Goal: Task Accomplishment & Management: Manage account settings

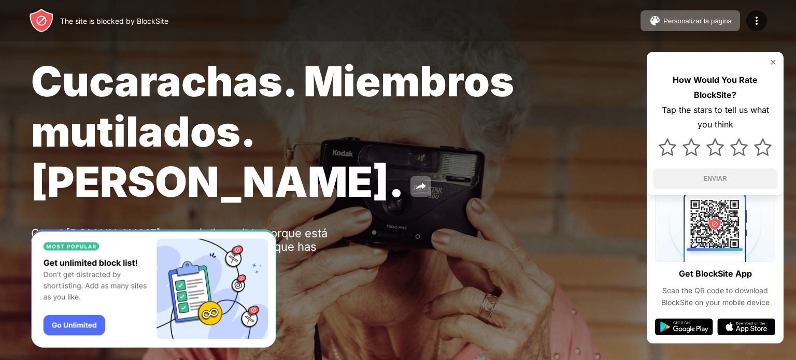
drag, startPoint x: 136, startPoint y: 181, endPoint x: 83, endPoint y: 179, distance: 52.9
click at [83, 226] on div "Oops! [DOMAIN_NAME] no está disponible porque está relacionado con adulto, que …" at bounding box center [191, 246] width 320 height 40
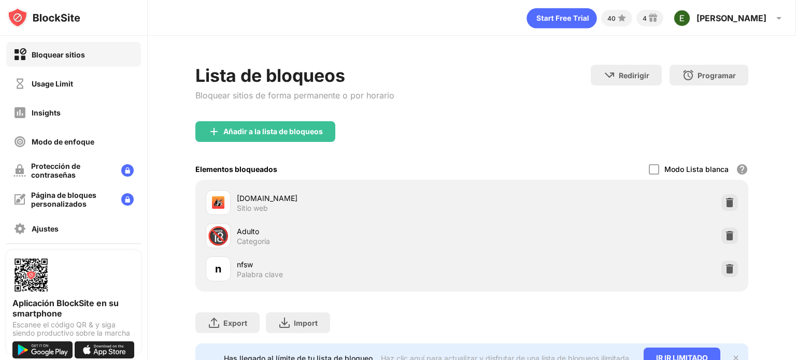
click at [640, 168] on div "Elementos bloqueados Modo Lista blanca Bloquea todos los sitios web excepto los…" at bounding box center [471, 169] width 553 height 21
click at [649, 167] on div at bounding box center [654, 169] width 10 height 10
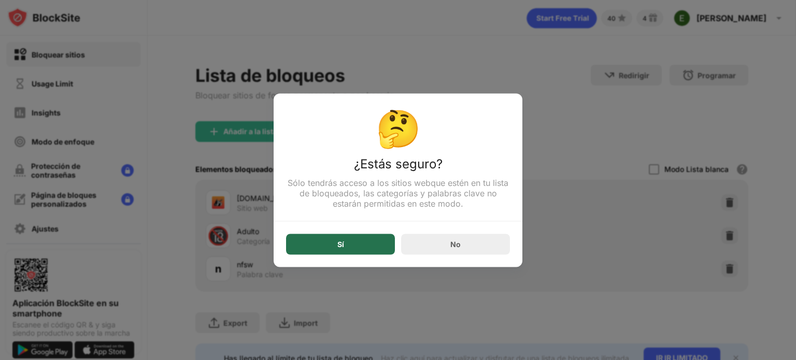
click at [337, 244] on div "Sí" at bounding box center [340, 244] width 7 height 8
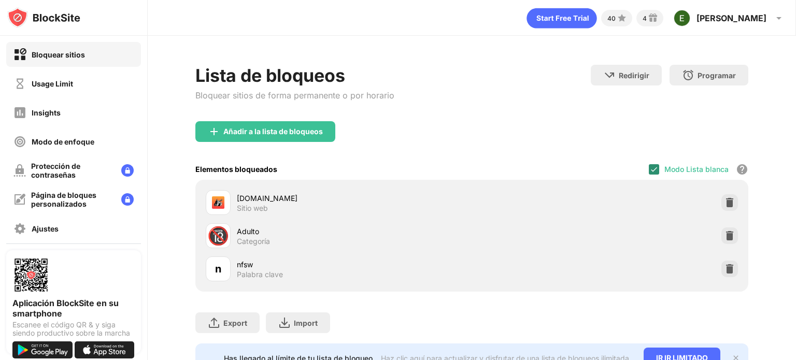
click at [650, 171] on img at bounding box center [654, 169] width 8 height 8
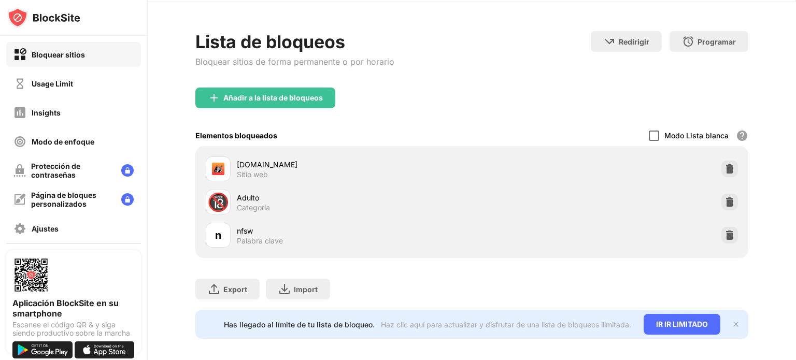
scroll to position [48, 0]
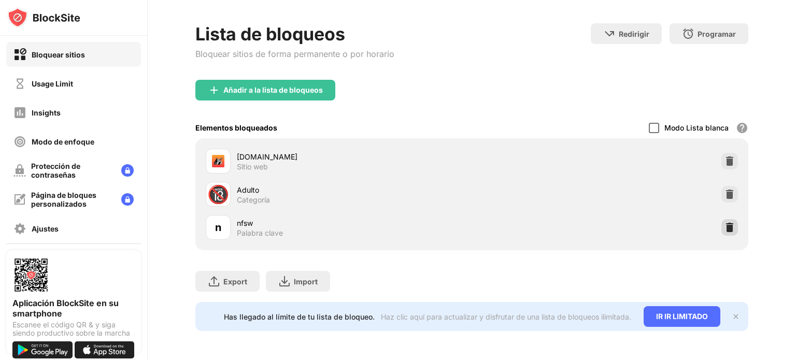
click at [725, 222] on img at bounding box center [730, 227] width 10 height 10
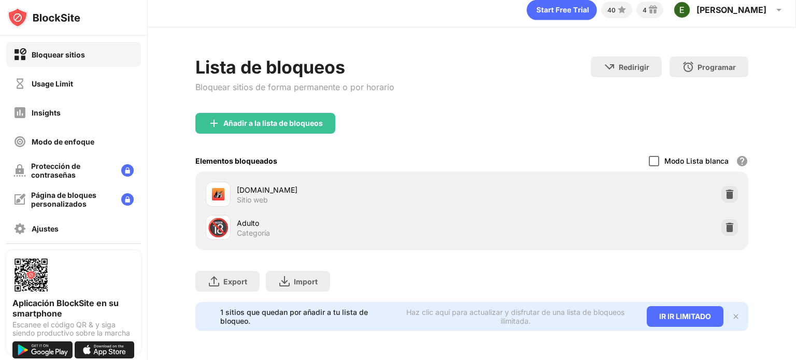
scroll to position [15, 0]
click at [725, 225] on div at bounding box center [729, 227] width 17 height 17
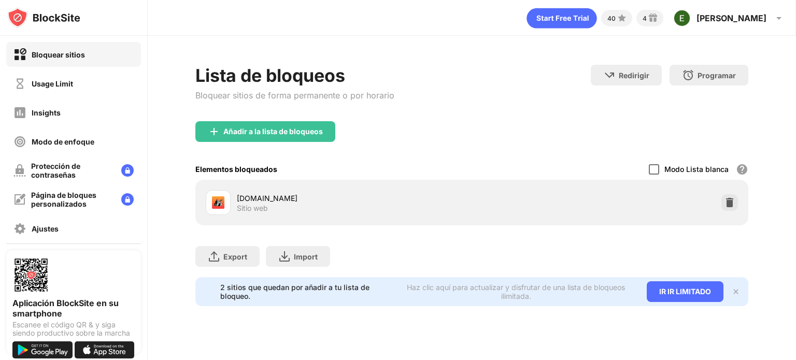
scroll to position [0, 0]
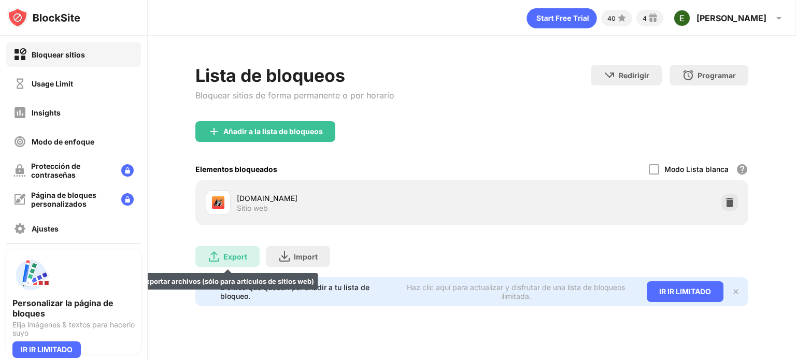
click at [240, 259] on div "Export" at bounding box center [235, 256] width 24 height 9
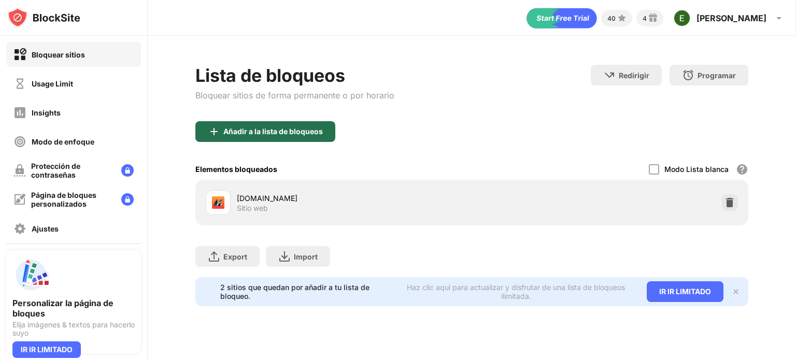
click at [303, 131] on div "Añadir a la lista de bloqueos" at bounding box center [273, 132] width 100 height 8
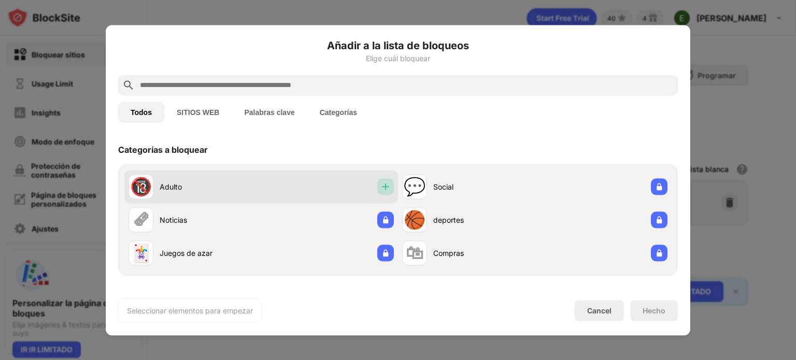
click at [384, 188] on img at bounding box center [385, 186] width 10 height 10
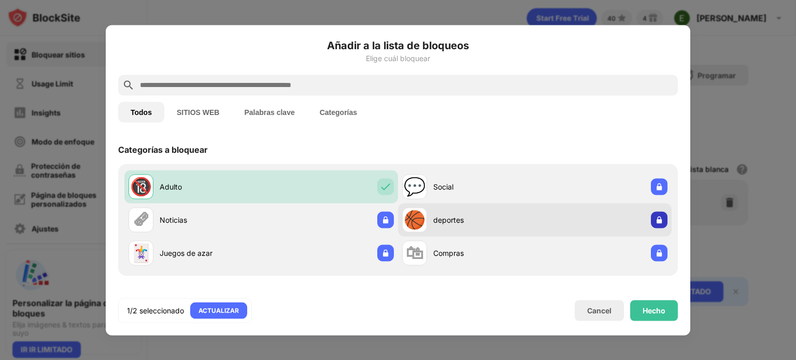
click at [655, 219] on img at bounding box center [659, 220] width 10 height 10
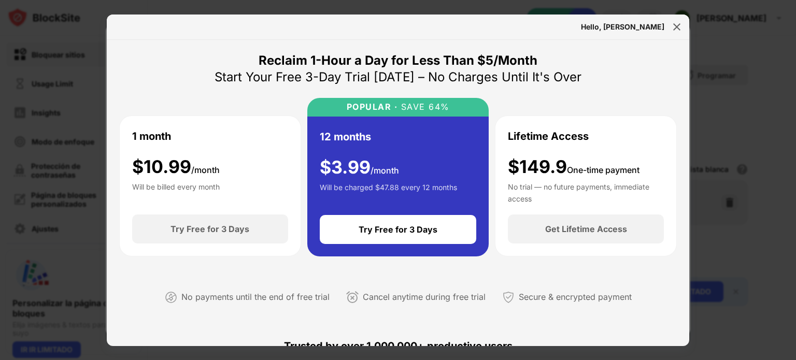
click at [683, 19] on div "Hello, Emiliano" at bounding box center [398, 27] width 583 height 25
click at [676, 29] on img at bounding box center [677, 27] width 10 height 10
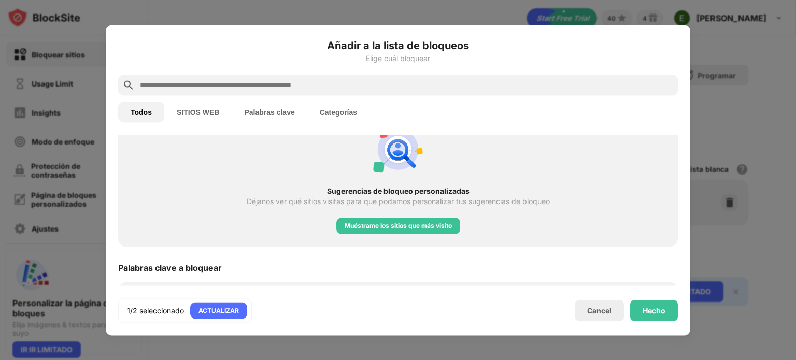
scroll to position [466, 0]
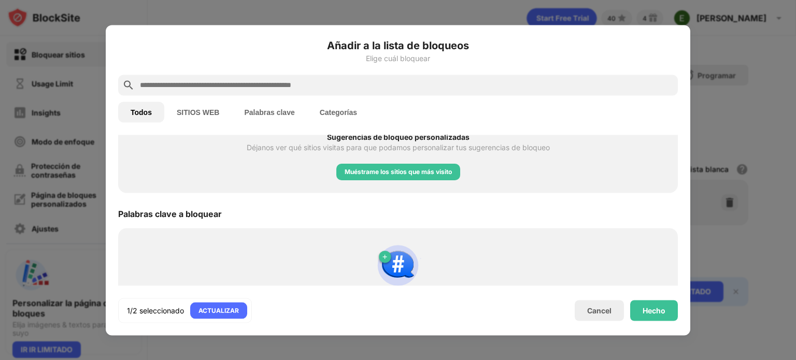
click at [354, 118] on button "Categorías" at bounding box center [338, 112] width 62 height 21
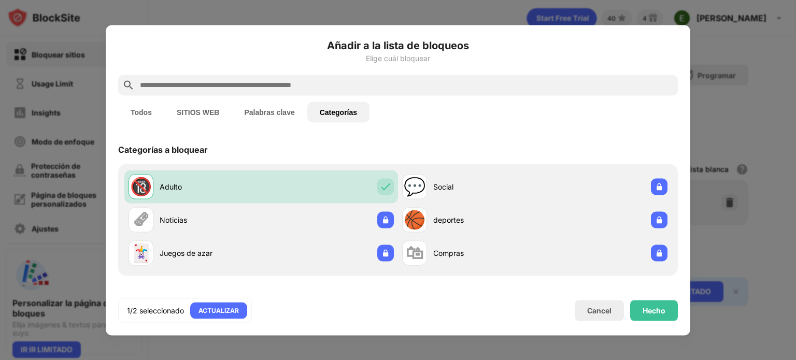
click at [283, 105] on button "Palabras clave" at bounding box center [269, 112] width 75 height 21
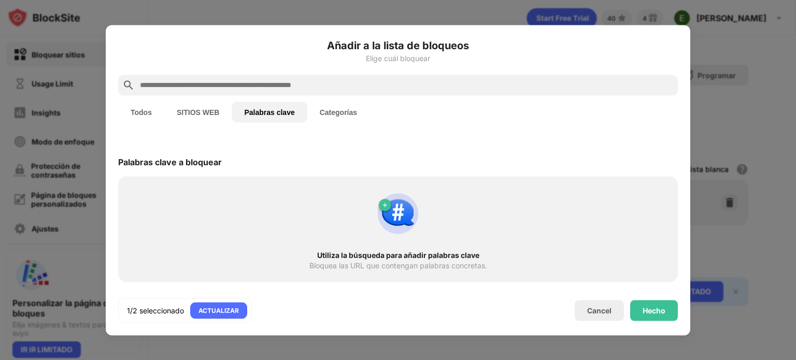
click at [202, 111] on button "SITIOS WEB" at bounding box center [197, 112] width 67 height 21
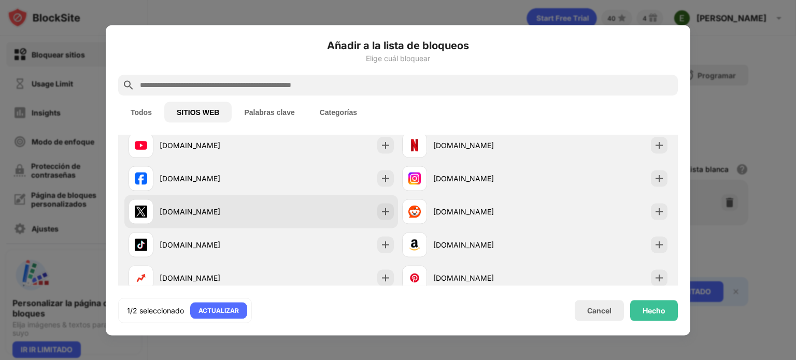
scroll to position [19, 0]
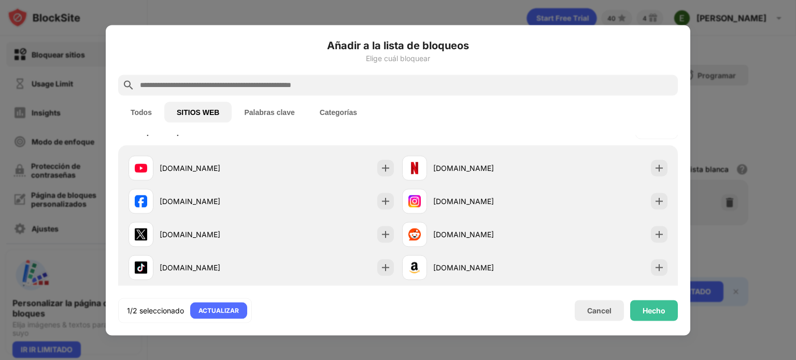
click at [283, 106] on button "Palabras clave" at bounding box center [269, 112] width 75 height 21
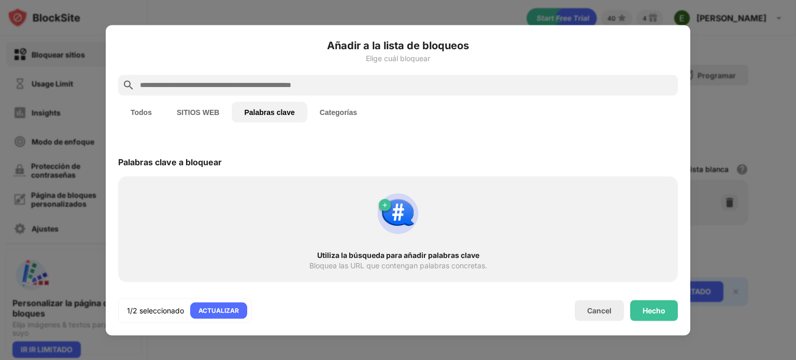
scroll to position [0, 0]
click at [293, 84] on input "text" at bounding box center [406, 85] width 535 height 12
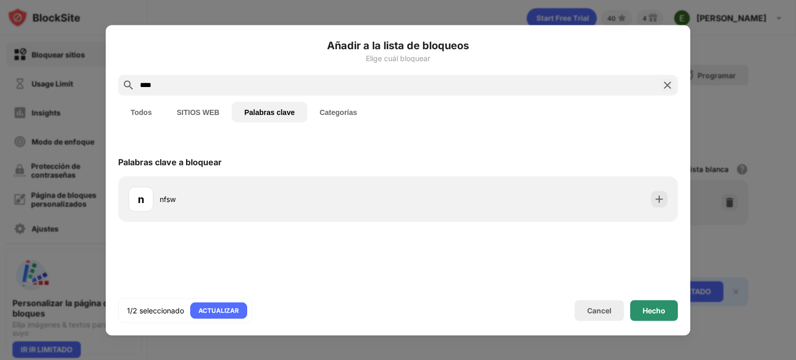
type input "****"
click at [647, 317] on div "Hecho" at bounding box center [654, 310] width 48 height 21
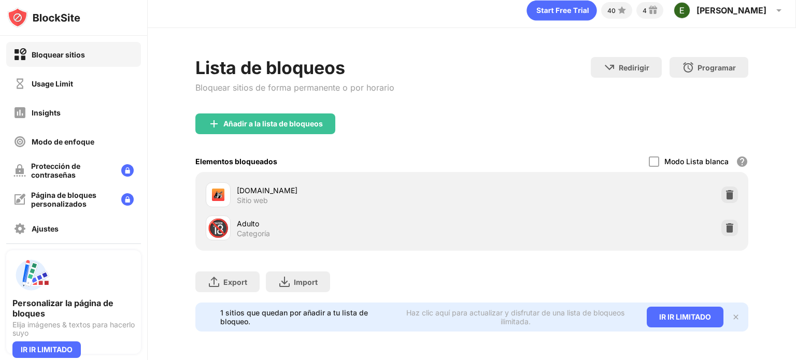
scroll to position [15, 0]
click at [263, 119] on div "Añadir a la lista de bloqueos" at bounding box center [273, 123] width 100 height 8
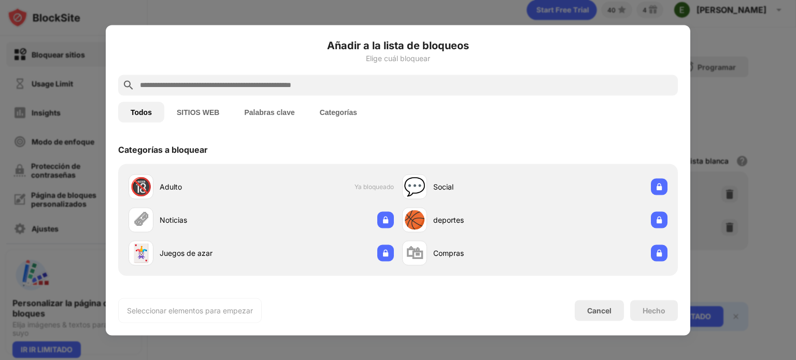
click at [271, 116] on button "Palabras clave" at bounding box center [269, 112] width 75 height 21
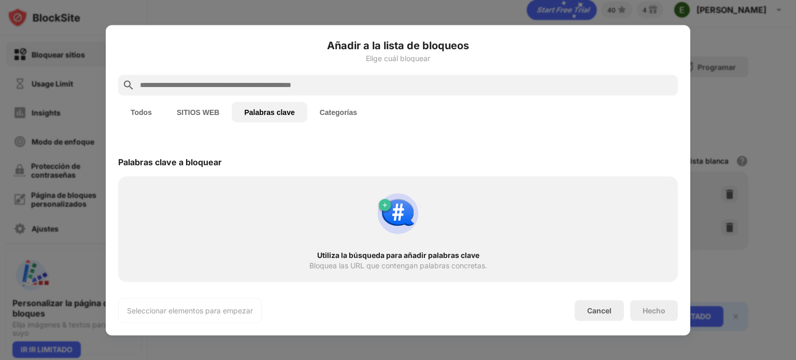
click at [337, 82] on input "text" at bounding box center [406, 85] width 535 height 12
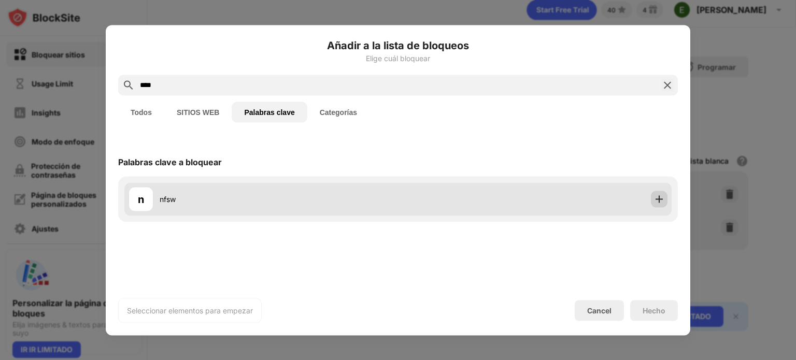
type input "****"
click at [663, 199] on img at bounding box center [659, 199] width 10 height 10
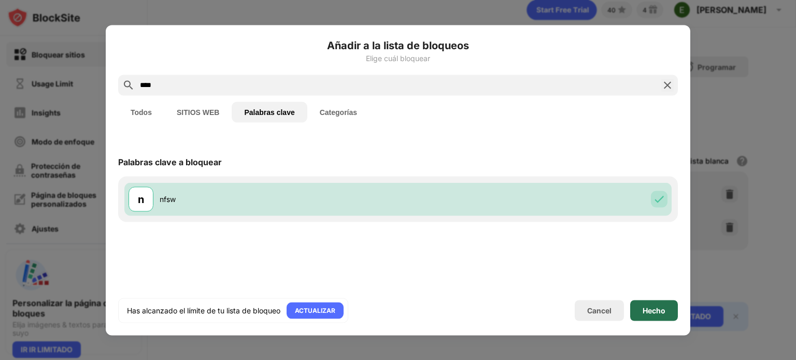
click at [646, 311] on div "Hecho" at bounding box center [654, 310] width 23 height 8
